Goal: Find specific page/section: Find specific page/section

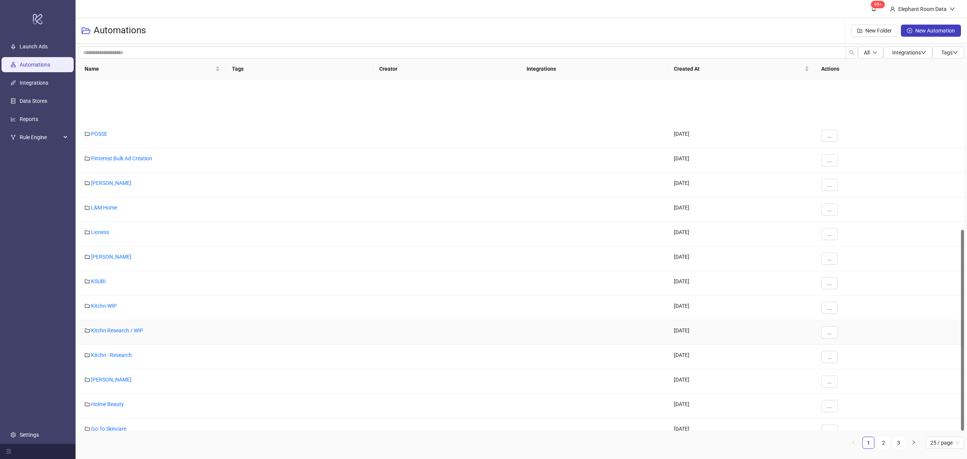
scroll to position [263, 0]
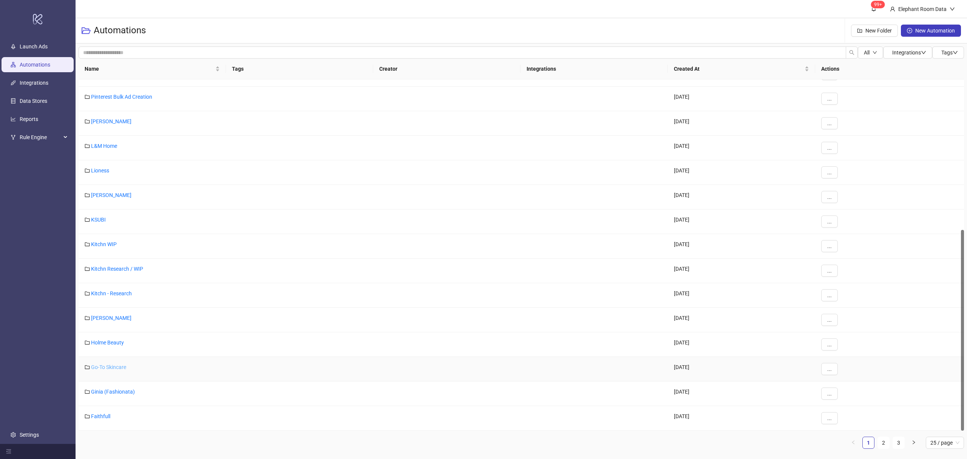
click at [108, 369] on link "Go-To Skincare" at bounding box center [108, 367] width 35 height 6
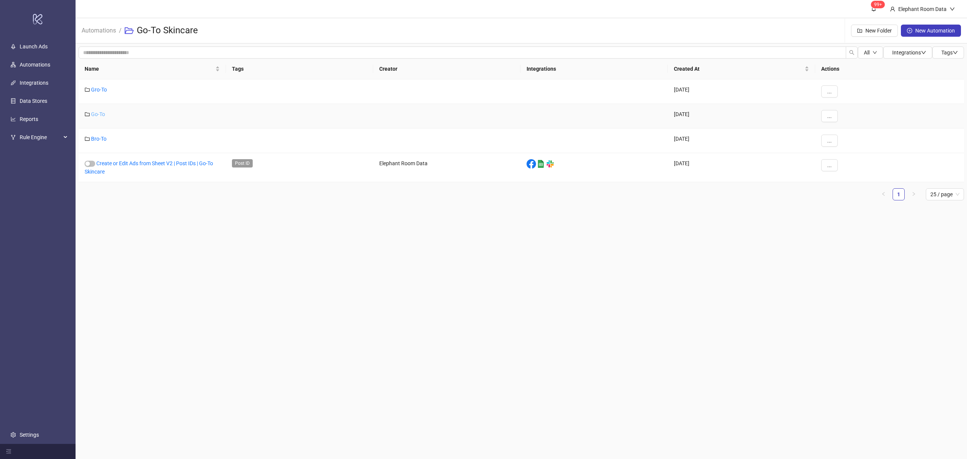
click at [100, 112] on link "Go-To" at bounding box center [98, 114] width 14 height 6
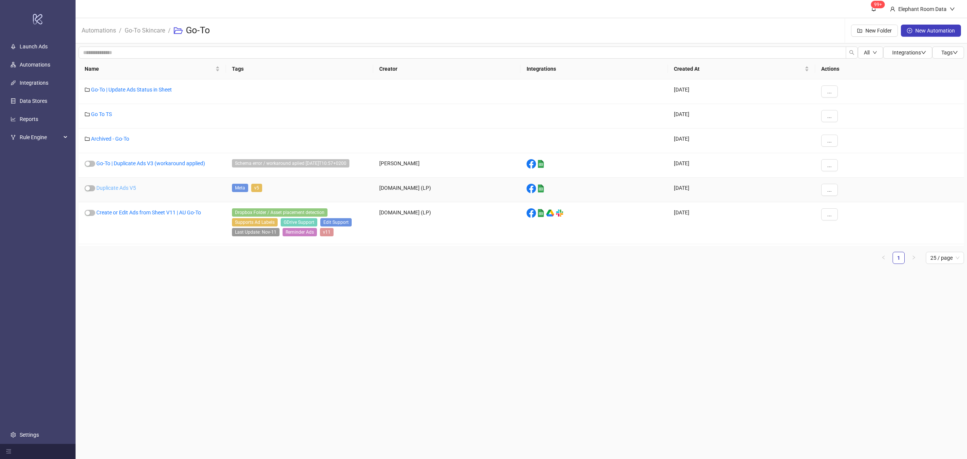
click at [123, 188] on link "Duplicate Ads V5" at bounding box center [116, 188] width 40 height 6
click at [121, 189] on link "Duplicate Ads V5" at bounding box center [116, 188] width 40 height 6
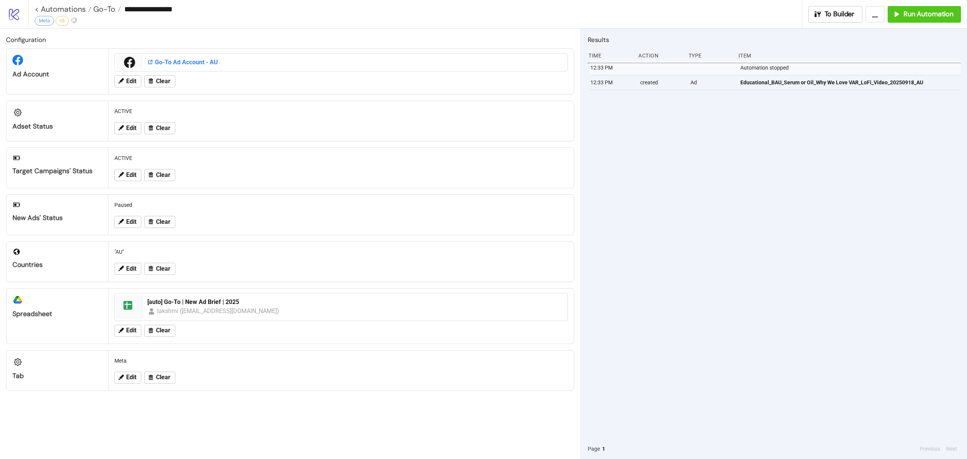
click at [192, 65] on div "Go-To Ad Account - AU" at bounding box center [355, 62] width 416 height 8
